Goal: Information Seeking & Learning: Learn about a topic

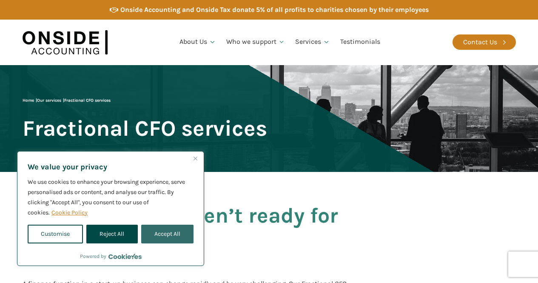
click at [172, 239] on button "Accept All" at bounding box center [167, 234] width 52 height 19
checkbox input "true"
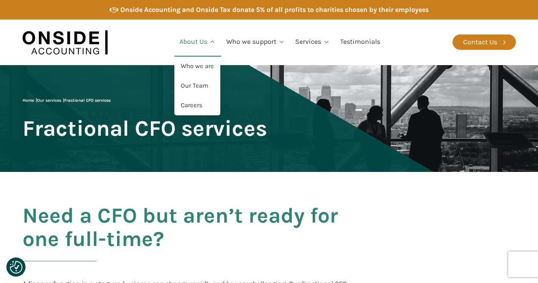
click at [201, 47] on link "About Us" at bounding box center [197, 42] width 47 height 29
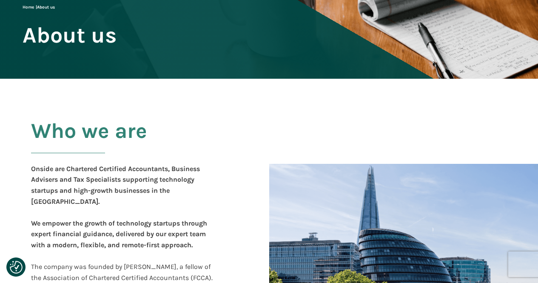
scroll to position [95, 0]
